Goal: Task Accomplishment & Management: Use online tool/utility

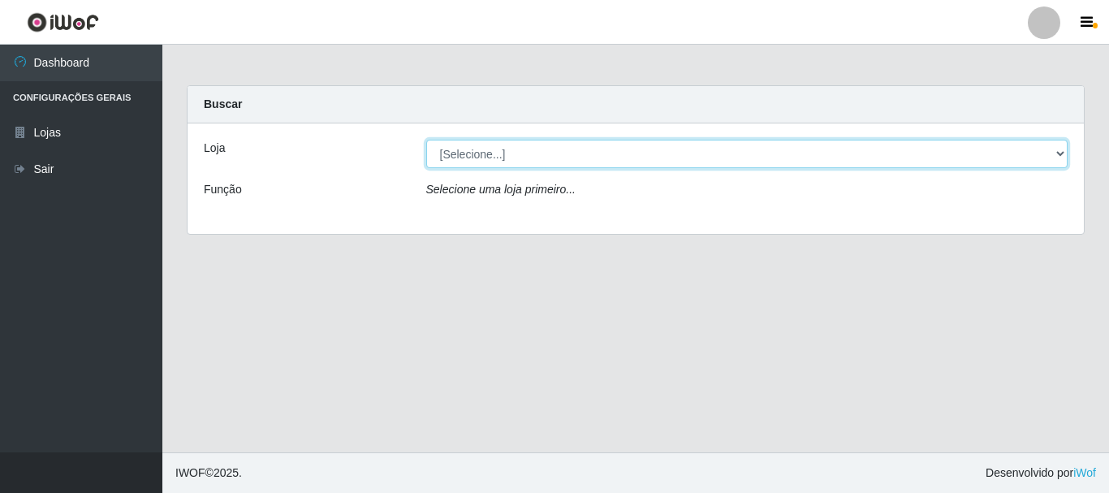
click at [528, 152] on select "[Selecione...] Nordestão - Alecrim" at bounding box center [747, 154] width 642 height 28
select select "453"
click at [426, 140] on select "[Selecione...] Nordestão - Alecrim" at bounding box center [747, 154] width 642 height 28
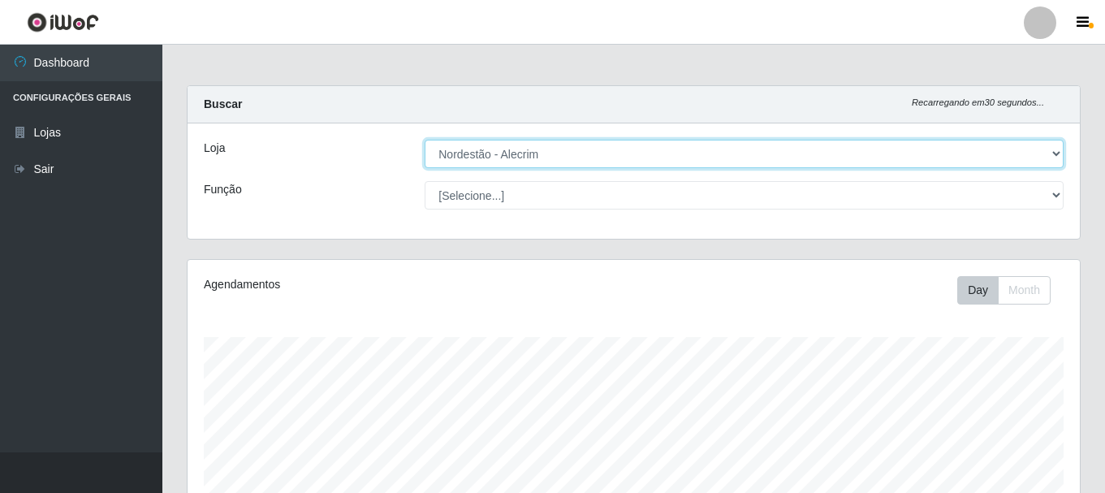
scroll to position [337, 893]
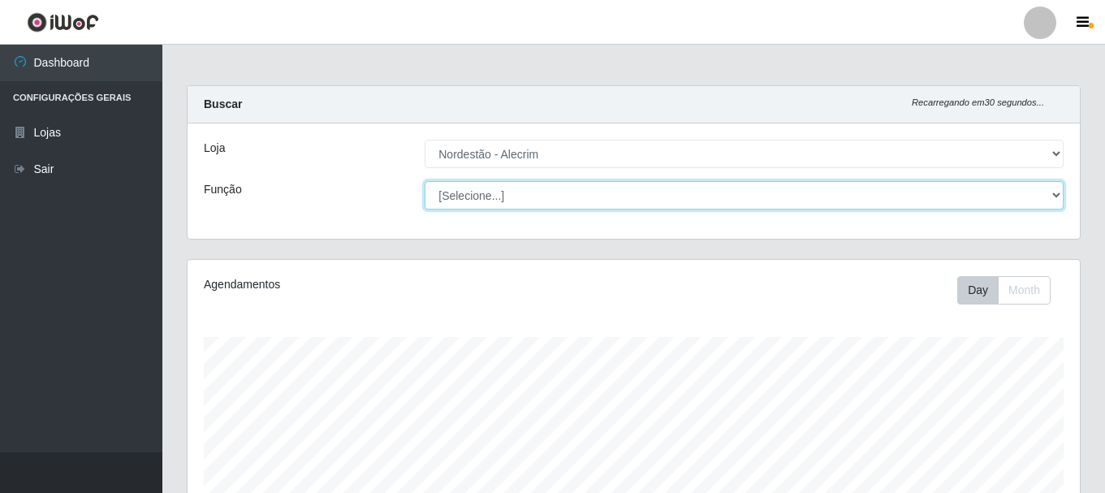
click at [521, 205] on select "[Selecione...] Balconista + Balconista de Padaria Balconista de Padaria ++ Emba…" at bounding box center [744, 195] width 639 height 28
click at [425, 181] on select "[Selecione...] Balconista + Balconista de Padaria Balconista de Padaria ++ Emba…" at bounding box center [744, 195] width 639 height 28
click at [569, 208] on select "[Selecione...] Balconista + Balconista de Padaria Balconista de Padaria ++ Emba…" at bounding box center [744, 195] width 639 height 28
select select "70"
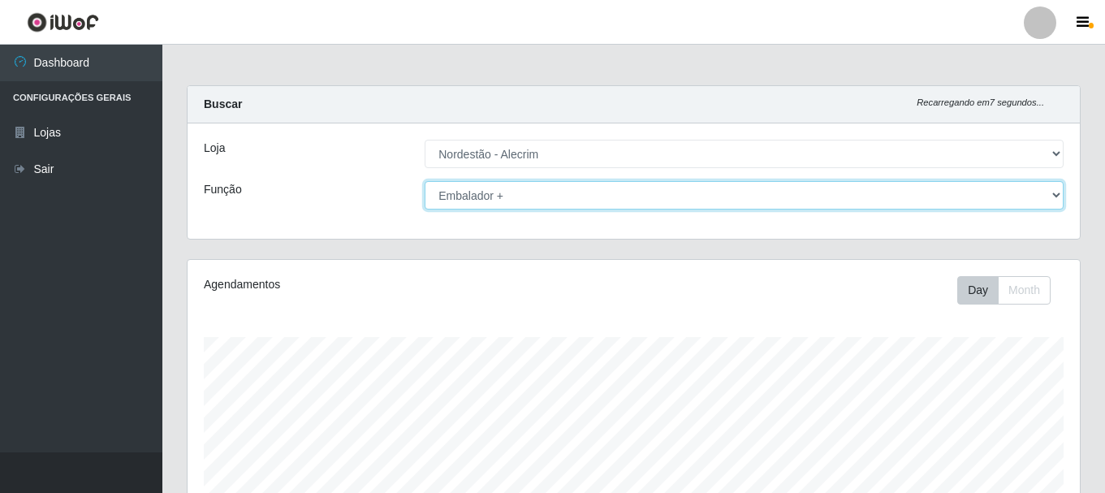
click at [425, 181] on select "[Selecione...] Balconista + Balconista de Padaria Balconista de Padaria ++ Emba…" at bounding box center [744, 195] width 639 height 28
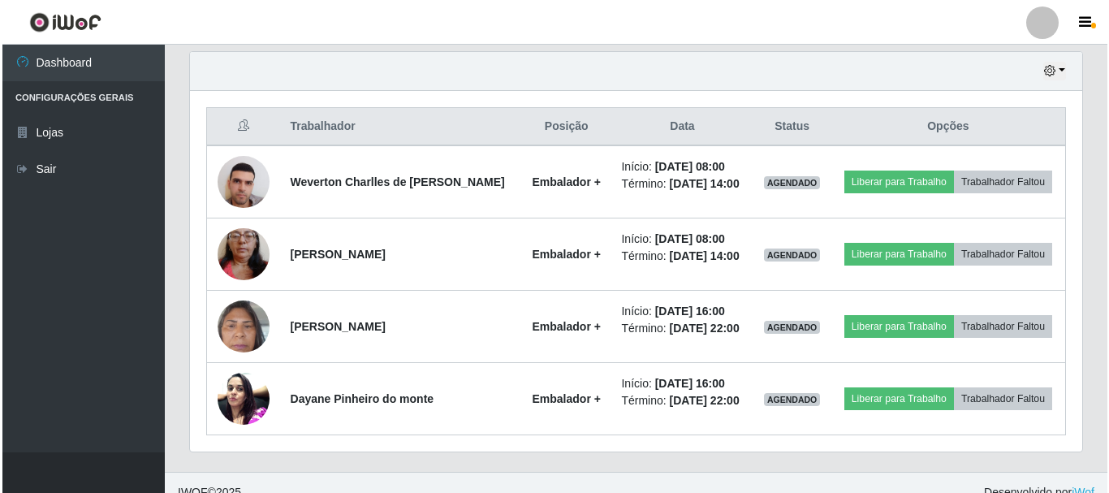
scroll to position [586, 0]
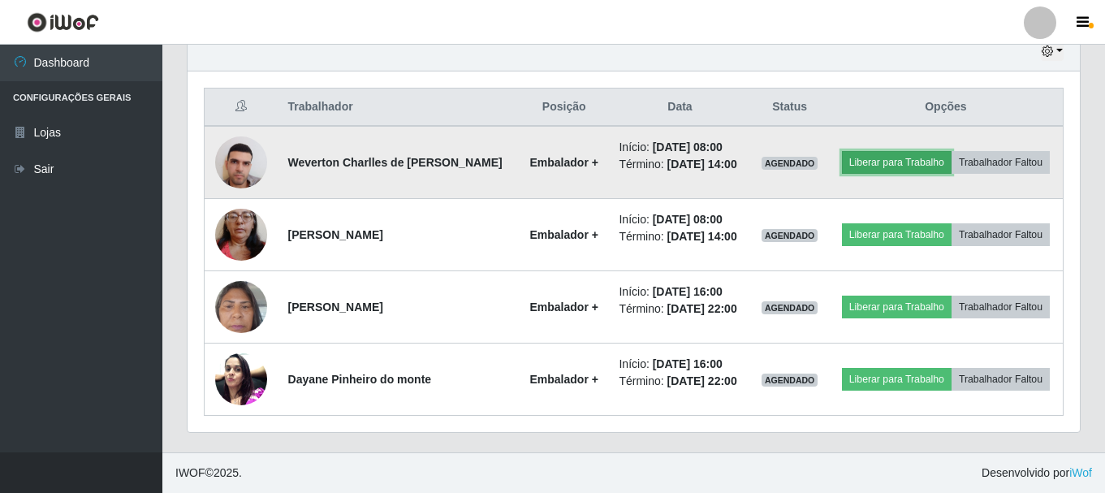
click at [887, 161] on button "Liberar para Trabalho" at bounding box center [897, 162] width 110 height 23
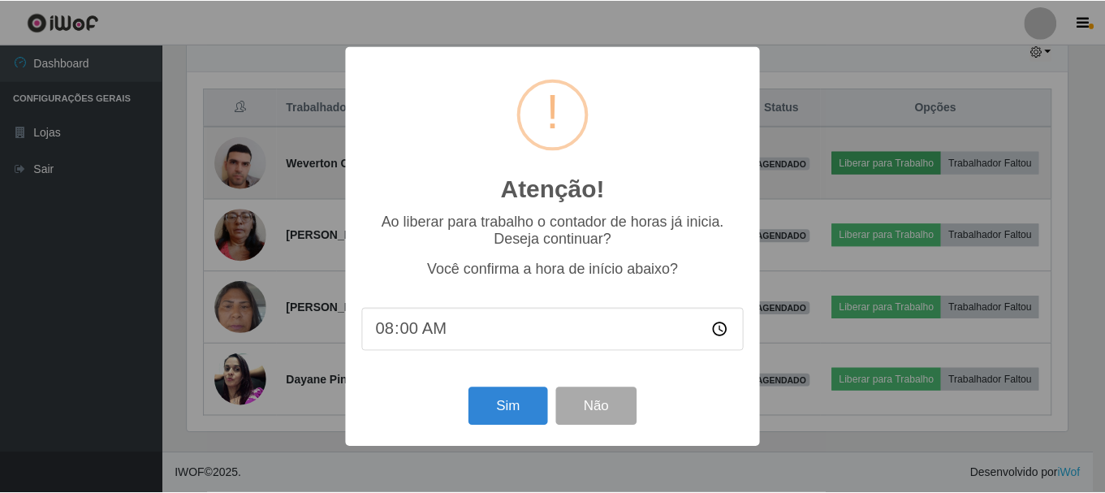
scroll to position [337, 884]
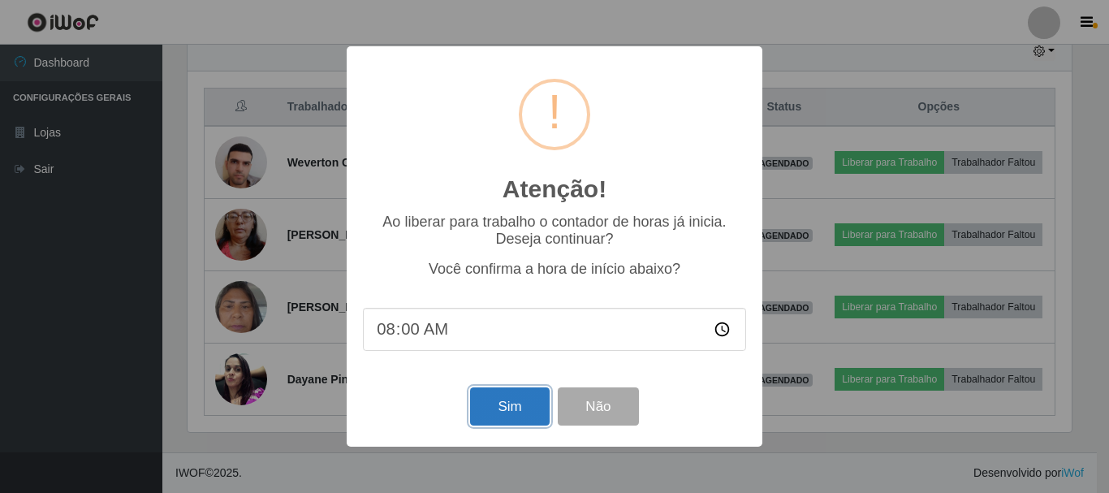
click at [509, 412] on button "Sim" at bounding box center [509, 406] width 79 height 38
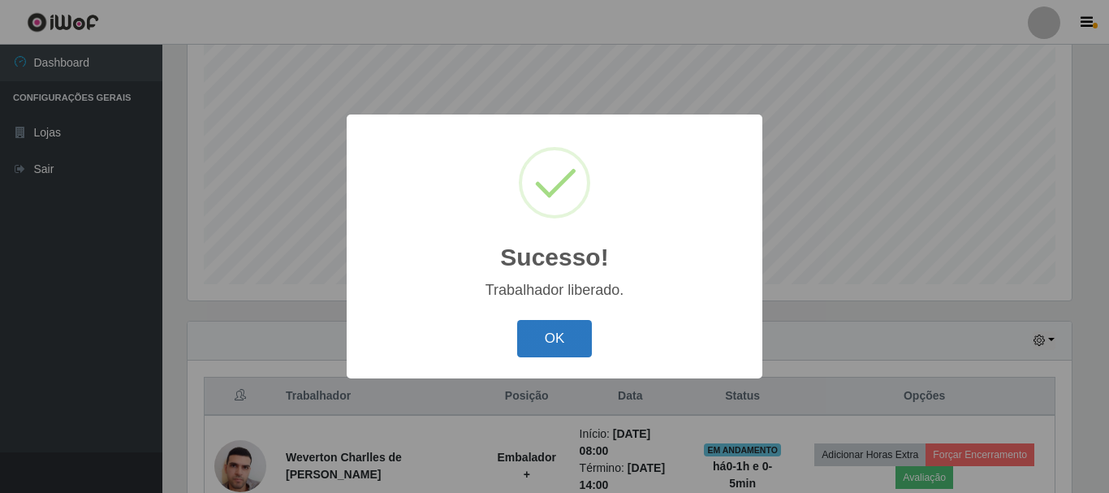
click at [549, 344] on button "OK" at bounding box center [555, 339] width 76 height 38
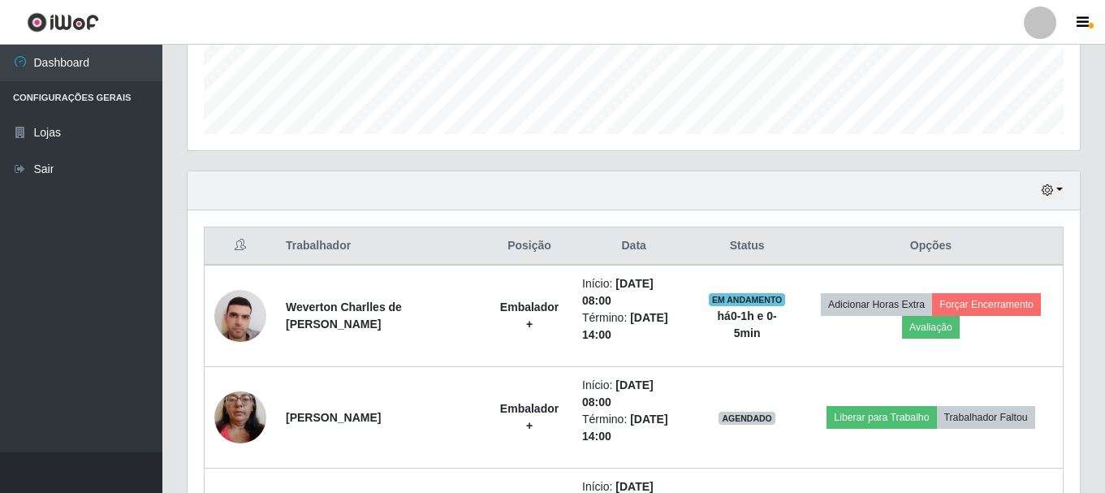
scroll to position [459, 0]
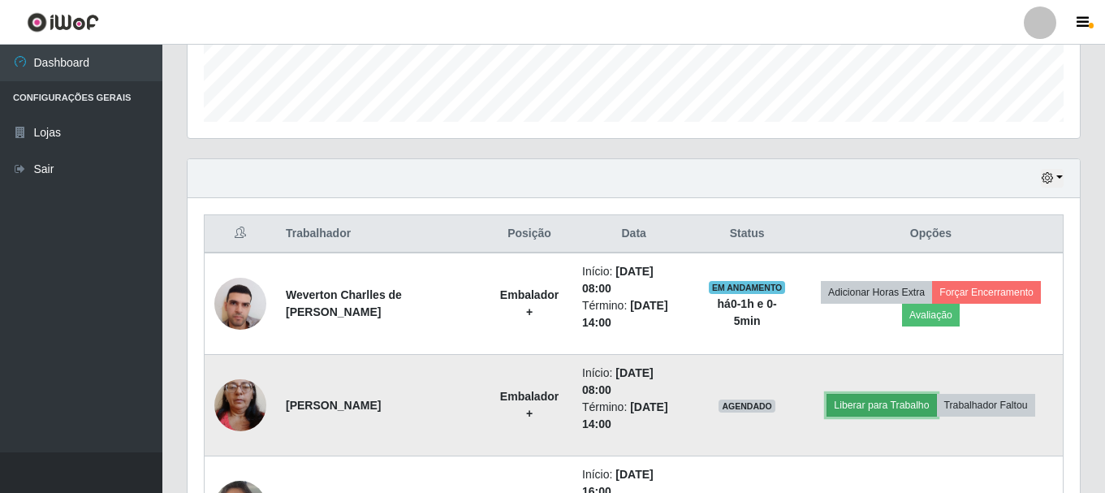
click at [874, 413] on button "Liberar para Trabalho" at bounding box center [882, 405] width 110 height 23
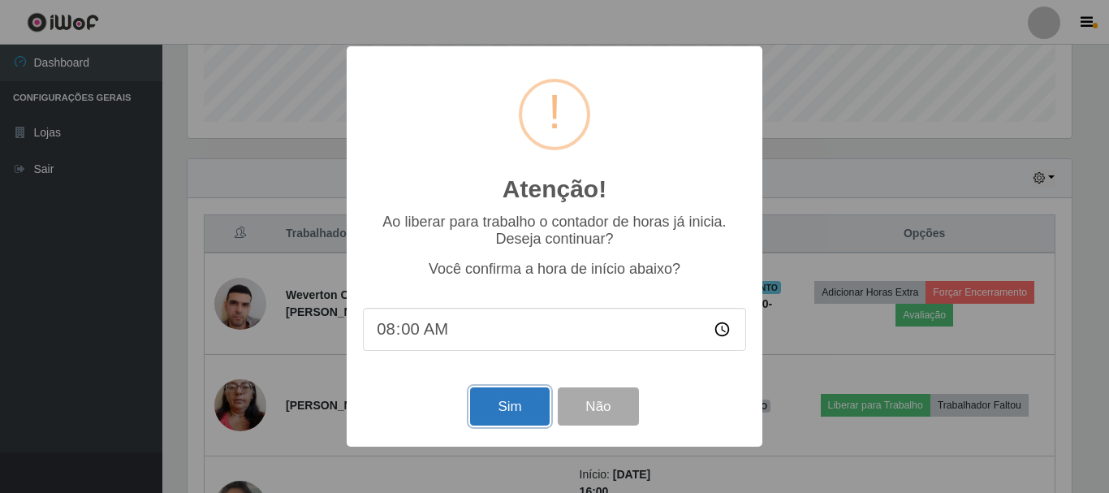
click at [501, 407] on button "Sim" at bounding box center [509, 406] width 79 height 38
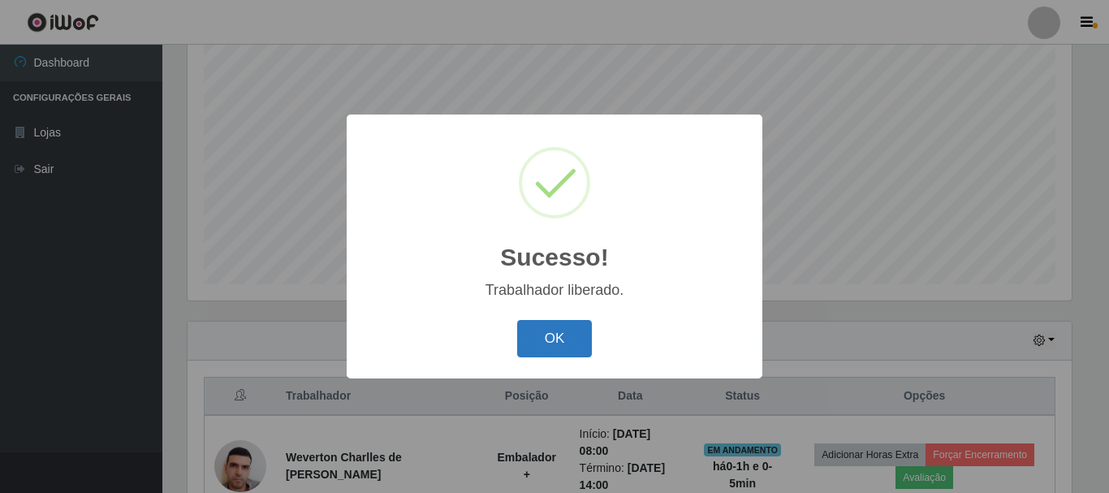
click at [560, 341] on button "OK" at bounding box center [555, 339] width 76 height 38
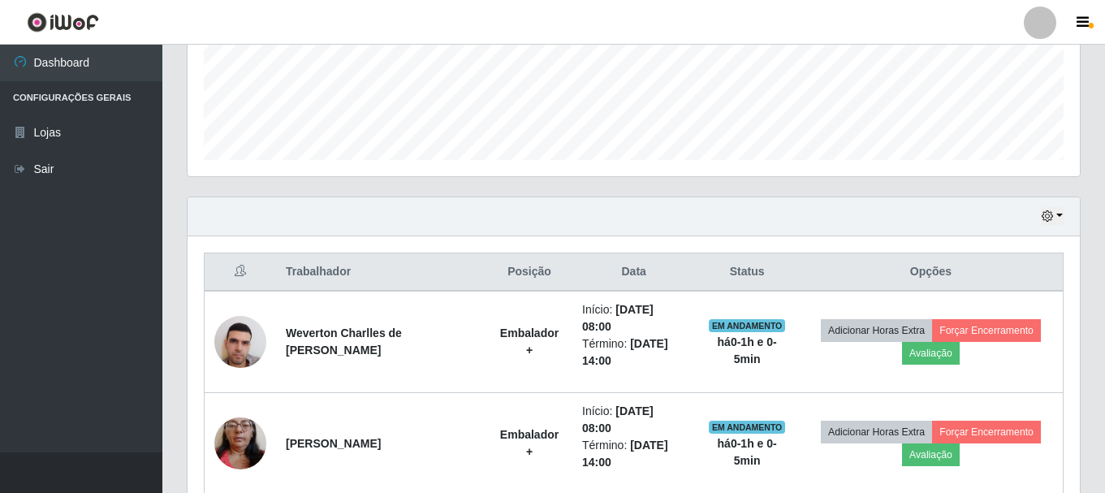
scroll to position [540, 0]
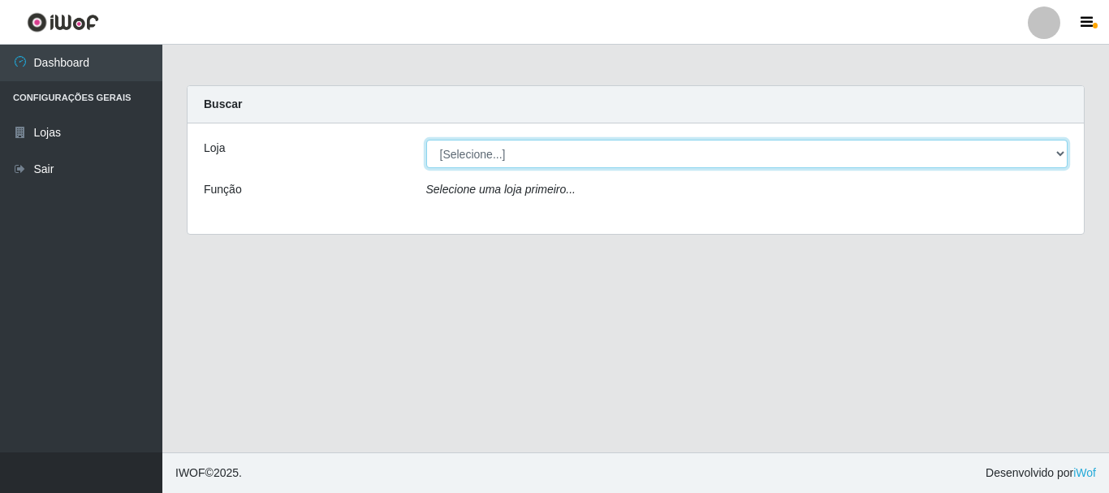
click at [446, 162] on select "[Selecione...] Nordestão - Alecrim" at bounding box center [747, 154] width 642 height 28
select select "453"
click at [426, 140] on select "[Selecione...] Nordestão - Alecrim" at bounding box center [747, 154] width 642 height 28
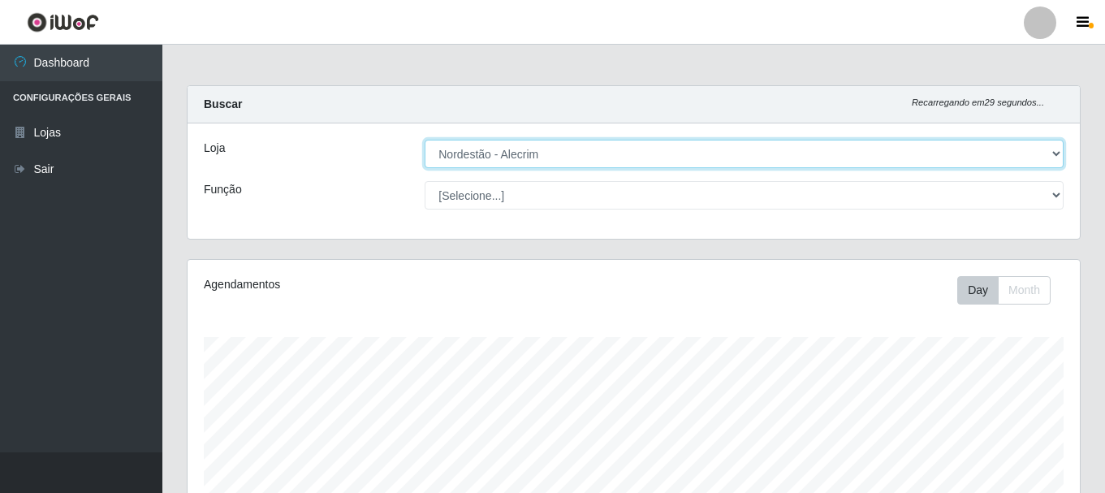
scroll to position [811782, 811227]
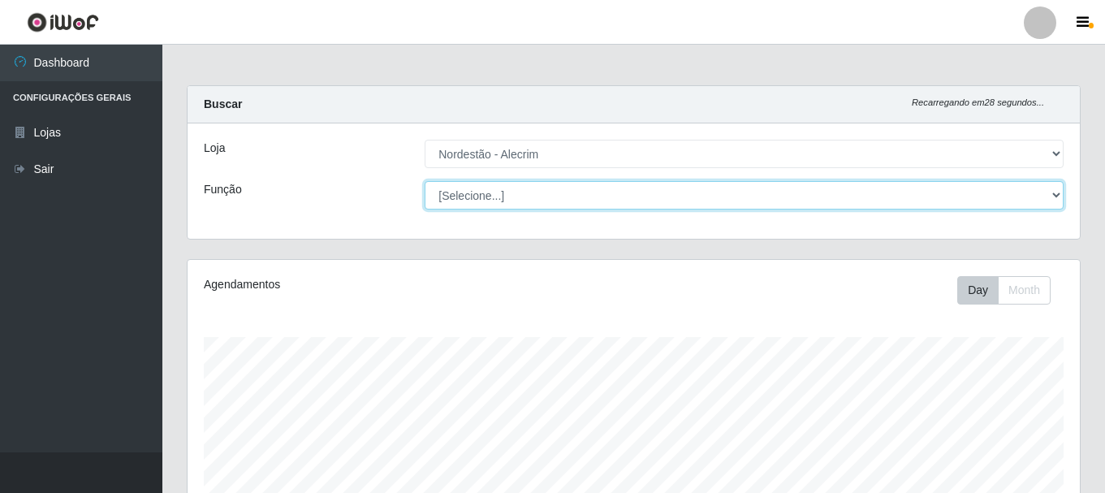
click at [491, 206] on select "[Selecione...] Balconista + Balconista de Padaria Balconista de Padaria ++ Emba…" at bounding box center [744, 195] width 639 height 28
select select "70"
click at [425, 181] on select "[Selecione...] Balconista + Balconista de Padaria Balconista de Padaria ++ Emba…" at bounding box center [744, 195] width 639 height 28
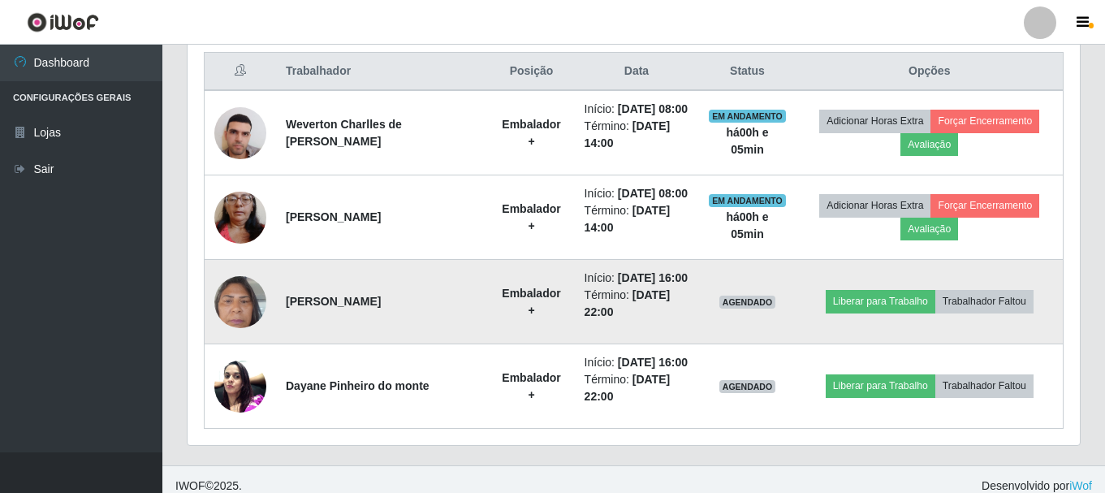
scroll to position [702, 0]
